Goal: Transaction & Acquisition: Purchase product/service

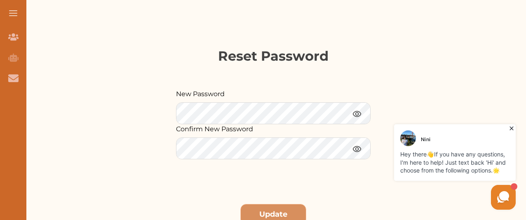
click at [356, 111] on img at bounding box center [357, 113] width 10 height 10
click at [355, 149] on div "Nini Hey there 👋 If you have any questions, I'm here to help! Just text back 'H…" at bounding box center [423, 167] width 190 height 90
click at [358, 145] on div "Nini Hey there 👋 If you have any questions, I'm here to help! Just text back 'H…" at bounding box center [423, 167] width 190 height 90
click at [356, 148] on div "Nini Hey there 👋 If you have any questions, I'm here to help! Just text back 'H…" at bounding box center [423, 167] width 190 height 90
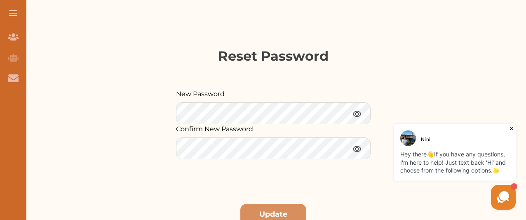
click at [356, 111] on img at bounding box center [357, 113] width 10 height 10
click at [355, 147] on div "Nini Hey there 👋 If you have any questions, I'm here to help! Just text back 'H…" at bounding box center [423, 167] width 190 height 90
click at [283, 211] on button "Update" at bounding box center [273, 214] width 66 height 21
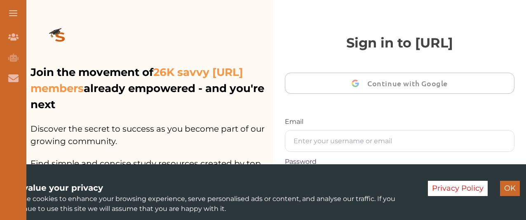
drag, startPoint x: 526, startPoint y: 31, endPoint x: 528, endPoint y: 65, distance: 33.9
click at [227, 77] on p "Join the movement of 26K savvy StudyCrowd.AI members already empowered - and yo…" at bounding box center [151, 88] width 241 height 48
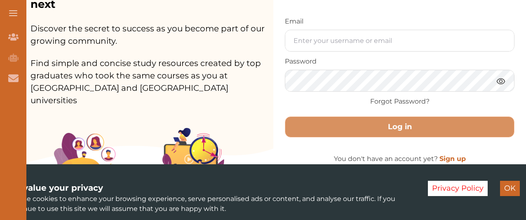
scroll to position [99, 0]
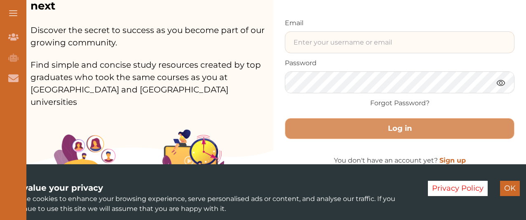
click at [386, 45] on input "text" at bounding box center [399, 42] width 229 height 21
type input "[EMAIL_ADDRESS][DOMAIN_NAME]"
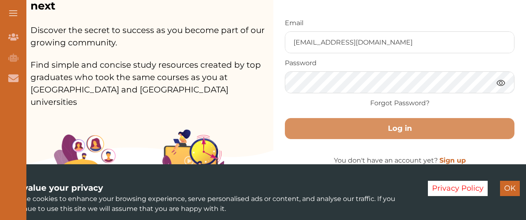
click at [500, 81] on img at bounding box center [501, 83] width 10 height 10
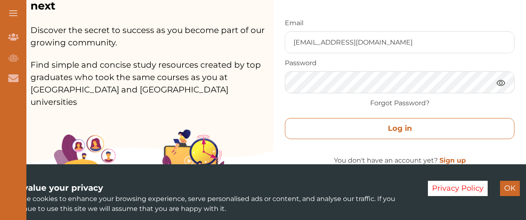
click at [401, 123] on button "Log in" at bounding box center [400, 128] width 230 height 21
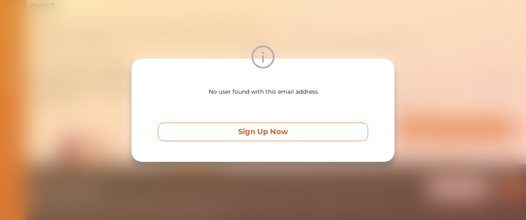
click at [327, 132] on button "Sign Up Now" at bounding box center [263, 132] width 210 height 19
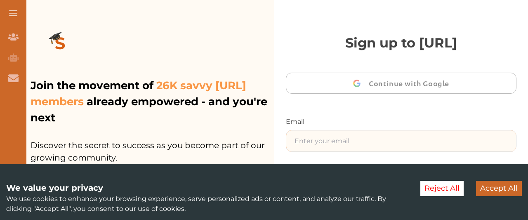
type input "[EMAIL_ADDRESS][DOMAIN_NAME]"
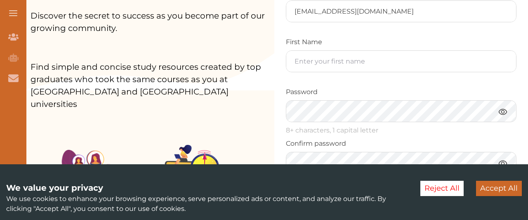
scroll to position [130, 0]
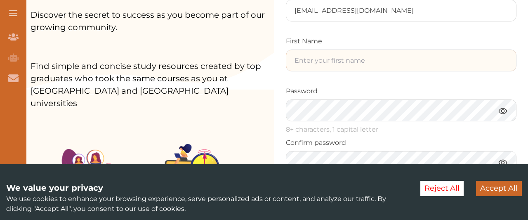
click at [330, 57] on input "text" at bounding box center [401, 60] width 230 height 21
type input "[PERSON_NAME]"
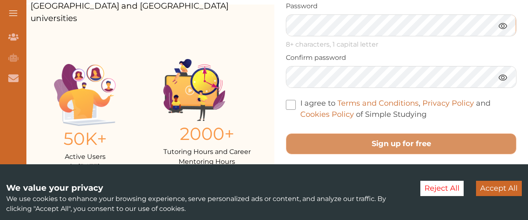
scroll to position [216, 0]
click at [289, 101] on span at bounding box center [291, 104] width 10 height 10
click at [427, 108] on input "I agree to Terms and Conditions , Privacy Policy and Cookies Policy of Simple S…" at bounding box center [427, 108] width 0 height 0
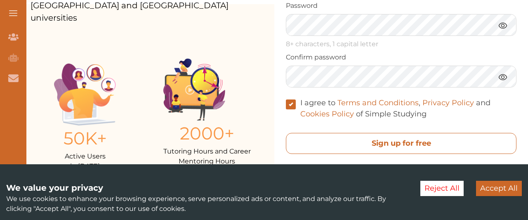
click at [355, 137] on free "Sign up for free" at bounding box center [401, 143] width 231 height 21
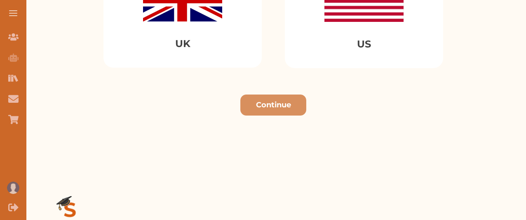
scroll to position [181, 0]
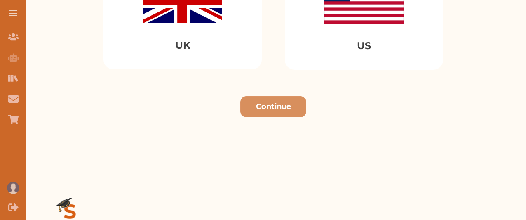
click at [179, 26] on div "UK" at bounding box center [183, 14] width 158 height 109
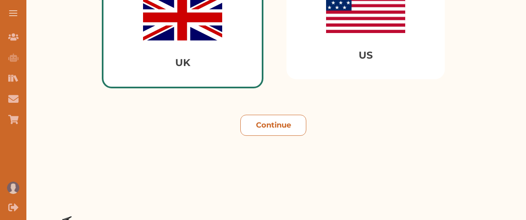
click at [260, 123] on button "Continue" at bounding box center [273, 125] width 66 height 21
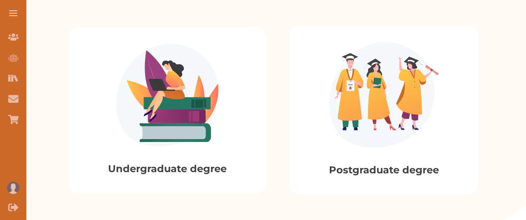
click at [189, 161] on p "Undergraduate degree" at bounding box center [167, 168] width 119 height 15
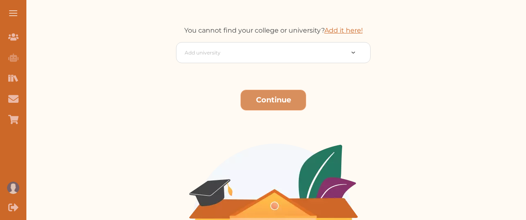
scroll to position [161, 0]
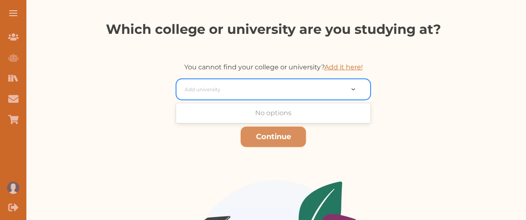
click at [249, 89] on div at bounding box center [264, 90] width 159 height 12
click at [189, 89] on input "university of London" at bounding box center [219, 90] width 69 height 10
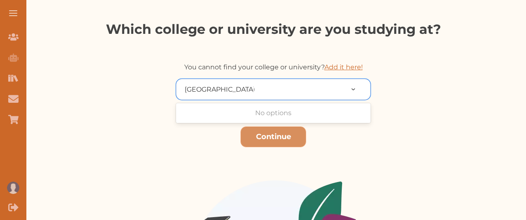
type input "University of London"
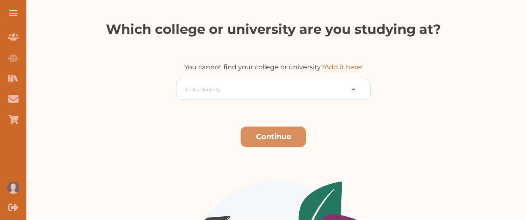
click at [259, 134] on button "Continue" at bounding box center [273, 136] width 66 height 21
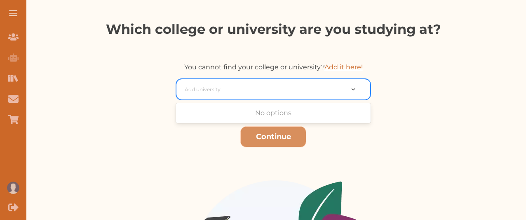
click at [355, 87] on div at bounding box center [359, 89] width 22 height 9
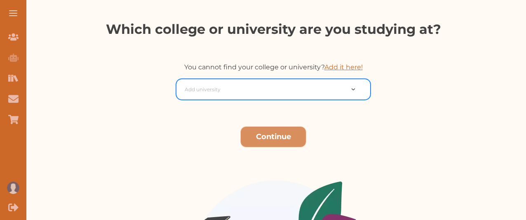
click at [287, 86] on div at bounding box center [264, 90] width 159 height 12
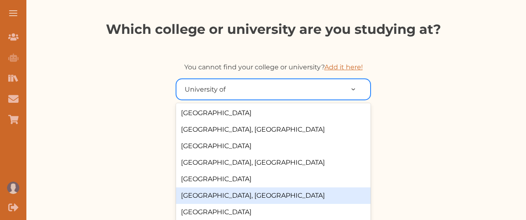
type input "University of L"
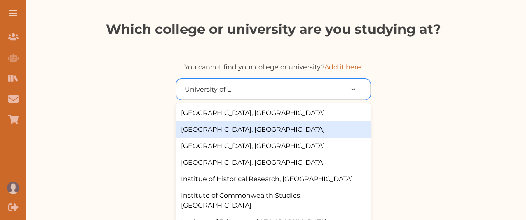
drag, startPoint x: 369, startPoint y: 120, endPoint x: 369, endPoint y: 132, distance: 11.5
click at [369, 132] on div "Birkbeck College, University of London Courtauld Institute of Art, University o…" at bounding box center [273, 165] width 195 height 124
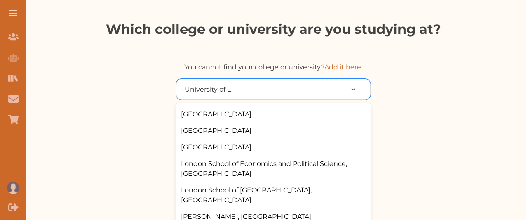
scroll to position [191, 0]
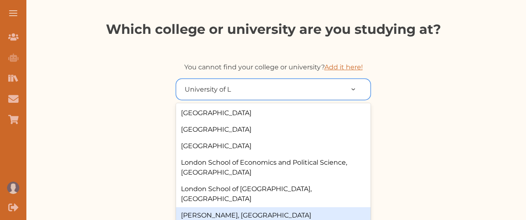
click at [268, 212] on div "[PERSON_NAME], [GEOGRAPHIC_DATA]" at bounding box center [273, 215] width 195 height 16
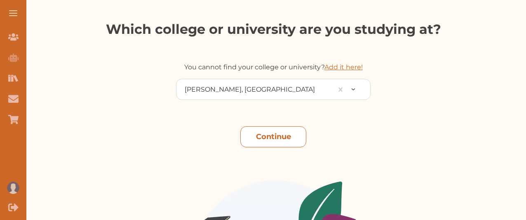
click at [274, 131] on button "Continue" at bounding box center [273, 136] width 66 height 21
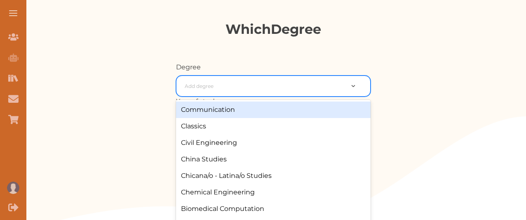
click at [370, 111] on div "Communication Classics Civil Engineering China Studies Chicana/o - Latina/o Stu…" at bounding box center [273, 162] width 195 height 124
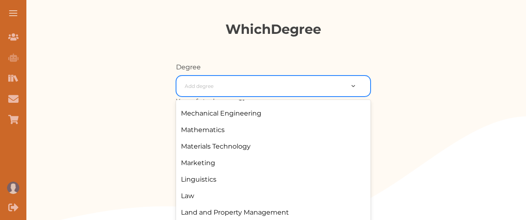
scroll to position [751, 0]
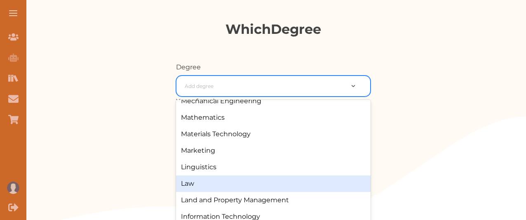
click at [227, 184] on div "Law" at bounding box center [273, 183] width 195 height 16
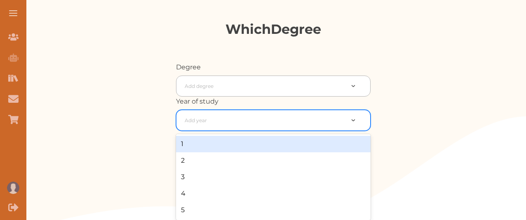
click at [236, 119] on div at bounding box center [264, 121] width 159 height 12
click at [212, 146] on div "1" at bounding box center [273, 144] width 195 height 16
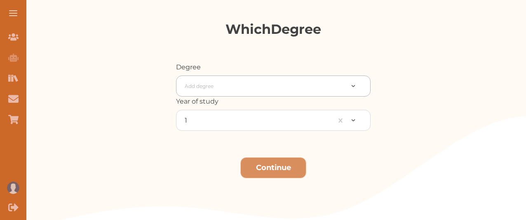
click at [269, 165] on button "Continue" at bounding box center [273, 167] width 66 height 21
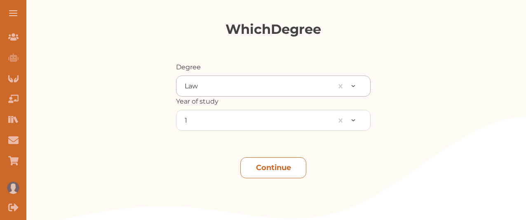
click at [275, 168] on button "Continue" at bounding box center [273, 167] width 66 height 21
click at [280, 169] on button "Continue" at bounding box center [273, 167] width 66 height 21
click at [271, 165] on button "Continue" at bounding box center [273, 167] width 66 height 21
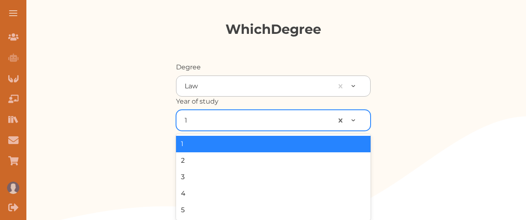
click at [356, 118] on div at bounding box center [359, 120] width 22 height 9
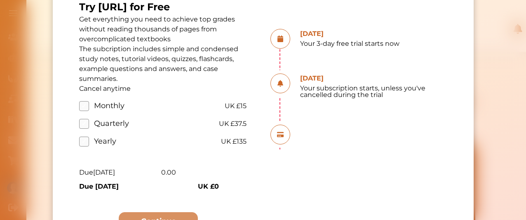
scroll to position [28, 0]
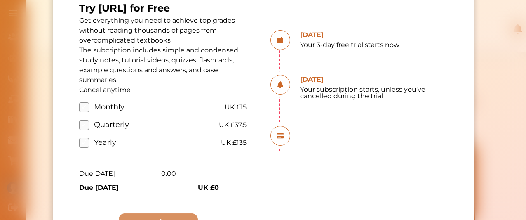
click at [80, 123] on label "Quarterly" at bounding box center [104, 124] width 50 height 11
click at [0, 0] on input "Quarterly" at bounding box center [0, 0] width 0 height 0
click at [86, 106] on label "Monthly" at bounding box center [101, 106] width 45 height 11
click at [0, 0] on input "Monthly" at bounding box center [0, 0] width 0 height 0
click at [83, 124] on label "Quarterly" at bounding box center [104, 124] width 50 height 11
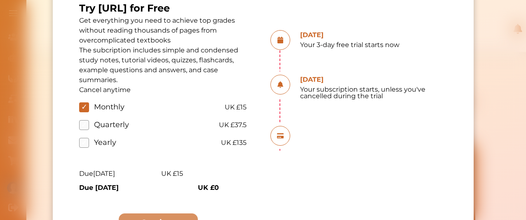
click at [0, 0] on input "Quarterly" at bounding box center [0, 0] width 0 height 0
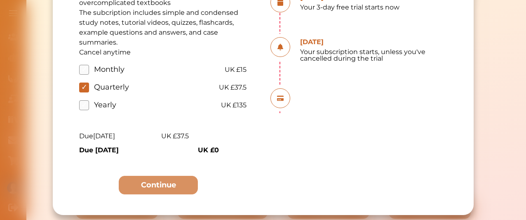
scroll to position [68, 0]
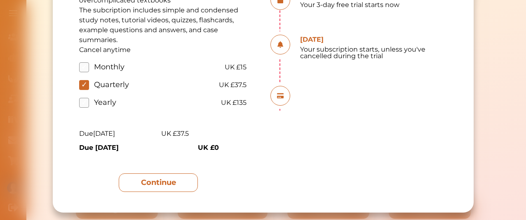
click at [150, 177] on button "Continue" at bounding box center [158, 182] width 79 height 19
click at [157, 183] on button "Continue" at bounding box center [158, 182] width 79 height 19
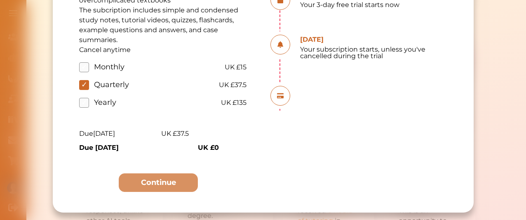
scroll to position [349, 0]
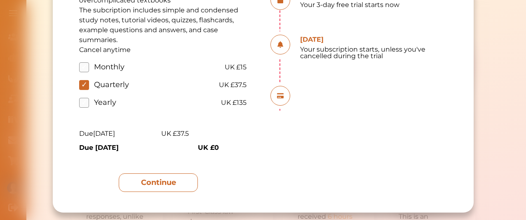
click at [171, 179] on button "Continue" at bounding box center [158, 182] width 79 height 19
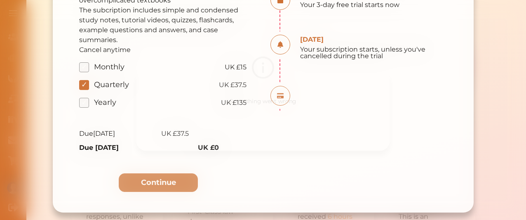
click at [264, 65] on img at bounding box center [263, 65] width 23 height 23
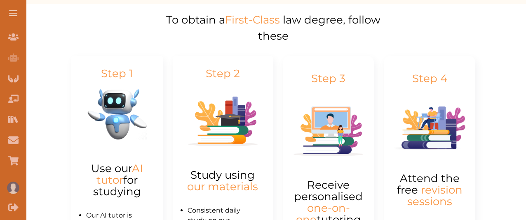
scroll to position [338, 0]
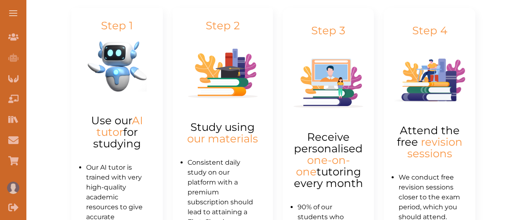
drag, startPoint x: 527, startPoint y: 11, endPoint x: 527, endPoint y: 127, distance: 116.3
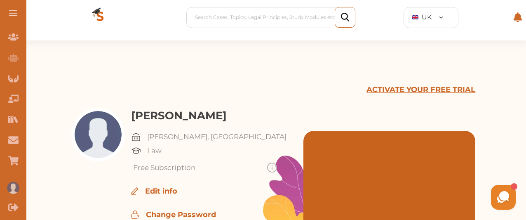
scroll to position [0, 0]
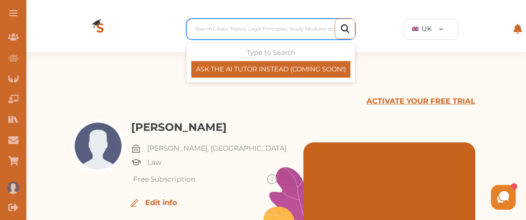
click at [279, 28] on div at bounding box center [273, 29] width 156 height 12
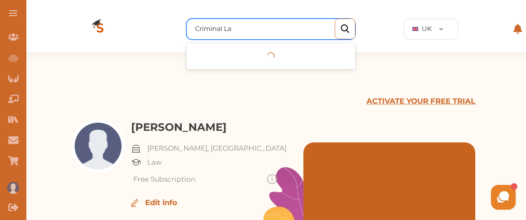
type input "Criminal Law"
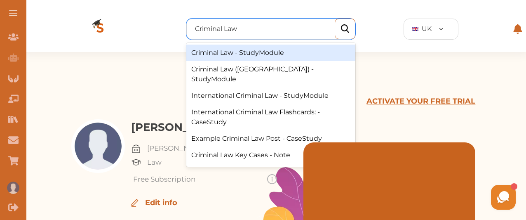
click at [308, 50] on div "Criminal Law - StudyModule" at bounding box center [270, 53] width 169 height 16
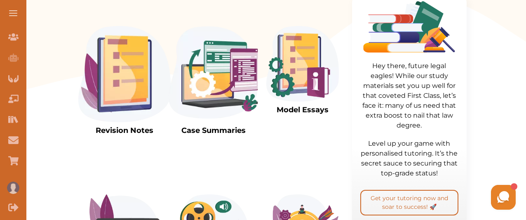
scroll to position [257, 0]
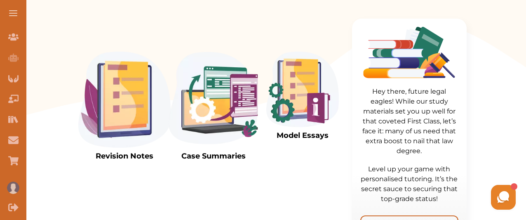
click at [125, 133] on img at bounding box center [124, 100] width 92 height 96
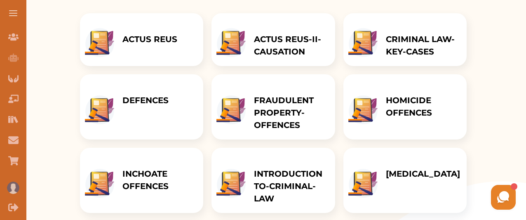
scroll to position [146, 0]
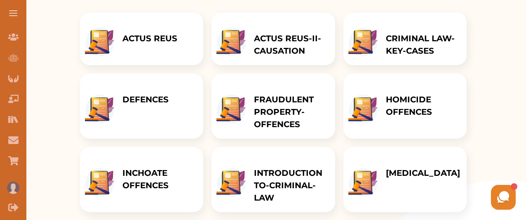
click at [409, 115] on p "HOMICIDE OFFENCES" at bounding box center [422, 105] width 73 height 25
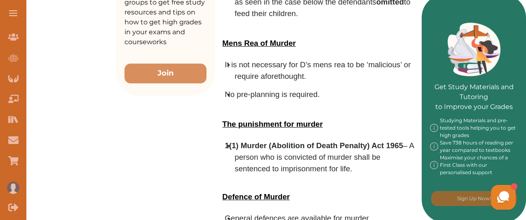
scroll to position [443, 0]
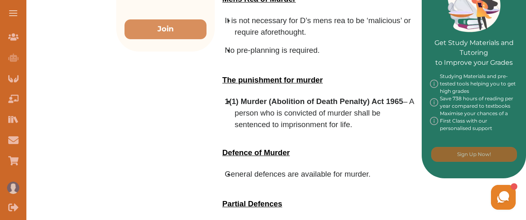
click at [227, 137] on p at bounding box center [319, 142] width 194 height 10
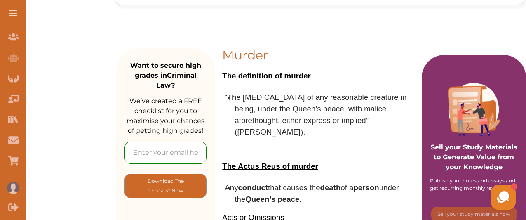
scroll to position [163, 0]
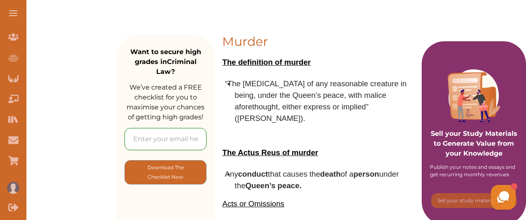
click at [173, 134] on input "email" at bounding box center [166, 139] width 82 height 22
type input "[EMAIL_ADDRESS][DOMAIN_NAME]"
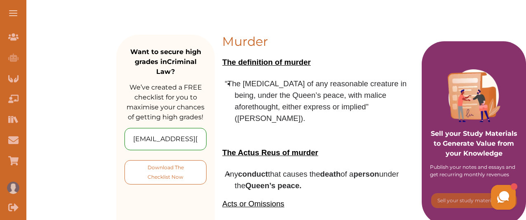
click at [165, 167] on p "Download The Checklist Now" at bounding box center [165, 172] width 48 height 19
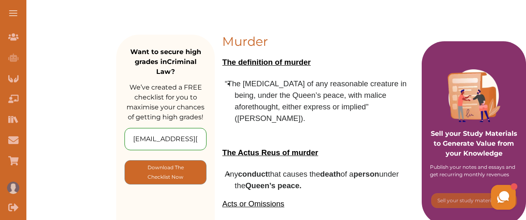
click at [306, 111] on li "“The [MEDICAL_DATA] of any reasonable creature in being, under the Queen’s peac…" at bounding box center [325, 101] width 181 height 46
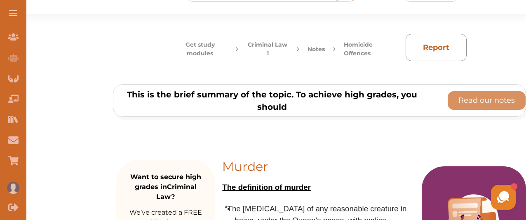
scroll to position [35, 0]
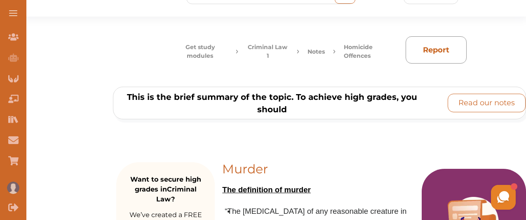
click at [489, 103] on p "Read our notes" at bounding box center [487, 102] width 57 height 11
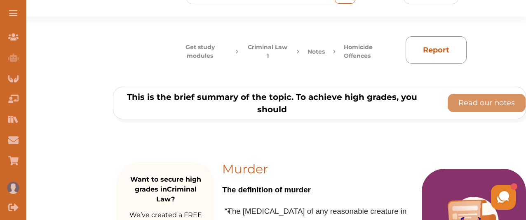
click at [236, 141] on button "Add to Basket" at bounding box center [206, 143] width 97 height 16
click at [218, 139] on p "Add to Basket" at bounding box center [206, 143] width 43 height 9
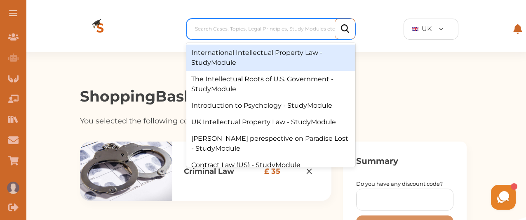
click at [278, 24] on div at bounding box center [273, 29] width 156 height 12
drag, startPoint x: 356, startPoint y: 50, endPoint x: 356, endPoint y: 55, distance: 4.9
click at [356, 55] on div "International Intellectual Property Law - StudyModule The Intellectual Roots of…" at bounding box center [270, 105] width 169 height 124
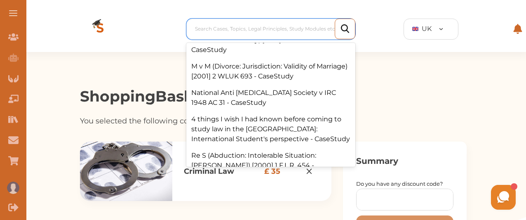
scroll to position [1787, 0]
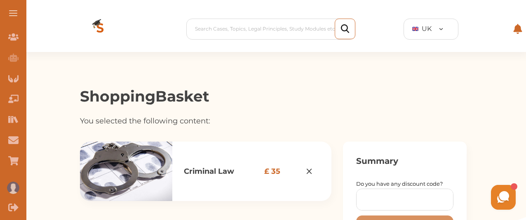
click at [366, 60] on div "Shopping Basket You selected the following content:" at bounding box center [273, 89] width 387 height 75
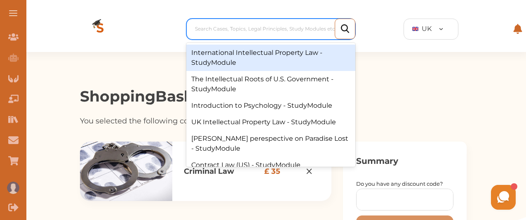
click at [297, 31] on div at bounding box center [273, 29] width 156 height 12
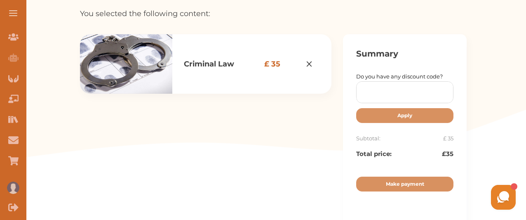
scroll to position [0, 0]
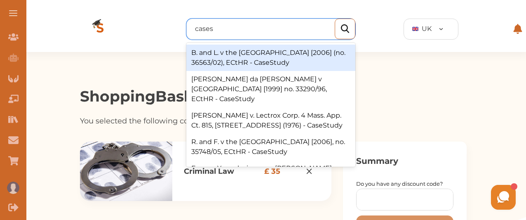
type input "cases"
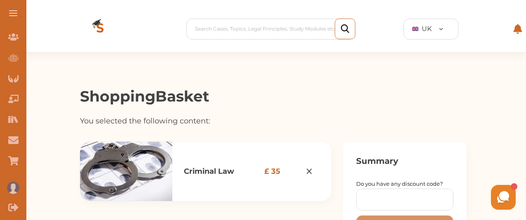
click at [346, 26] on img at bounding box center [345, 28] width 8 height 9
